Goal: Entertainment & Leisure: Consume media (video, audio)

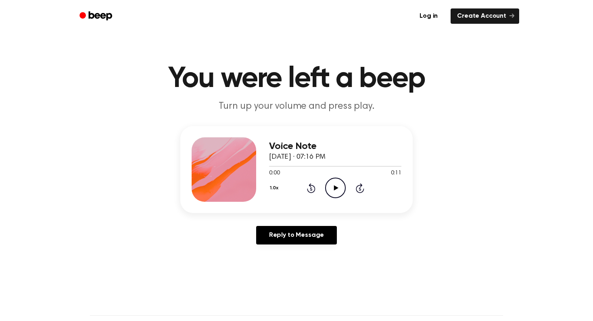
click at [338, 184] on icon "Play Audio" at bounding box center [335, 188] width 21 height 21
click at [340, 187] on icon "Play Audio" at bounding box center [335, 188] width 21 height 21
click at [337, 194] on icon "Play Audio" at bounding box center [335, 188] width 21 height 21
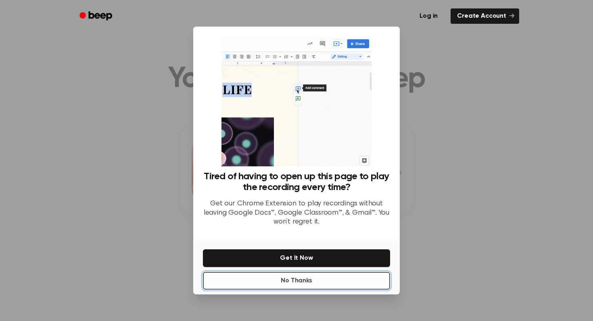
click at [317, 284] on button "No Thanks" at bounding box center [296, 281] width 187 height 18
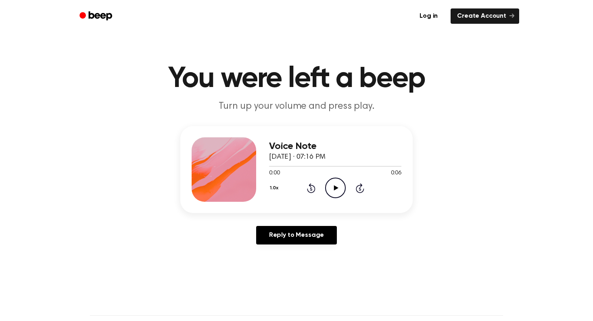
click at [335, 185] on icon "Play Audio" at bounding box center [335, 188] width 21 height 21
click at [344, 183] on circle at bounding box center [335, 188] width 20 height 20
click at [341, 188] on icon "Play Audio" at bounding box center [335, 188] width 21 height 21
click at [341, 186] on icon "Play Audio" at bounding box center [335, 188] width 21 height 21
click at [328, 191] on icon "Play Audio" at bounding box center [335, 188] width 21 height 21
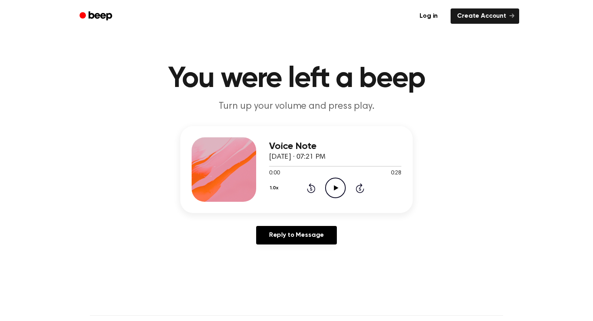
click at [338, 182] on icon "Play Audio" at bounding box center [335, 188] width 21 height 21
click at [338, 184] on icon "Play Audio" at bounding box center [335, 188] width 21 height 21
click at [346, 184] on div "1.0x Rewind 5 seconds Play Audio Skip 5 seconds" at bounding box center [335, 188] width 132 height 21
click at [335, 186] on icon "Play Audio" at bounding box center [335, 188] width 21 height 21
click at [331, 185] on icon "Play Audio" at bounding box center [335, 188] width 21 height 21
